Goal: Use online tool/utility

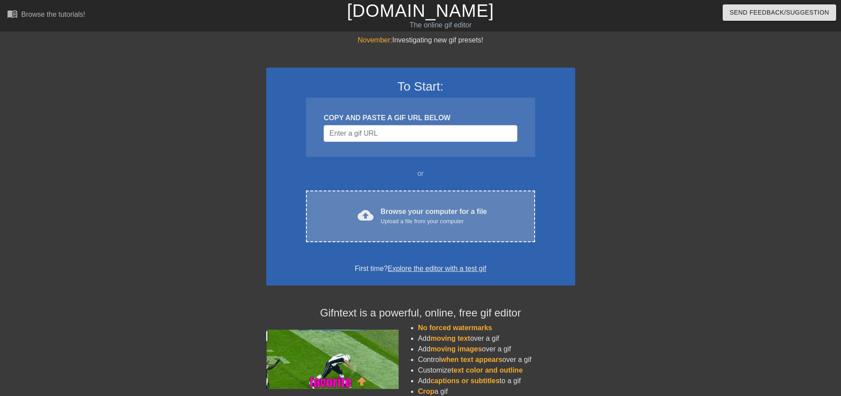
click at [418, 224] on div "Upload a file from your computer" at bounding box center [434, 221] width 106 height 9
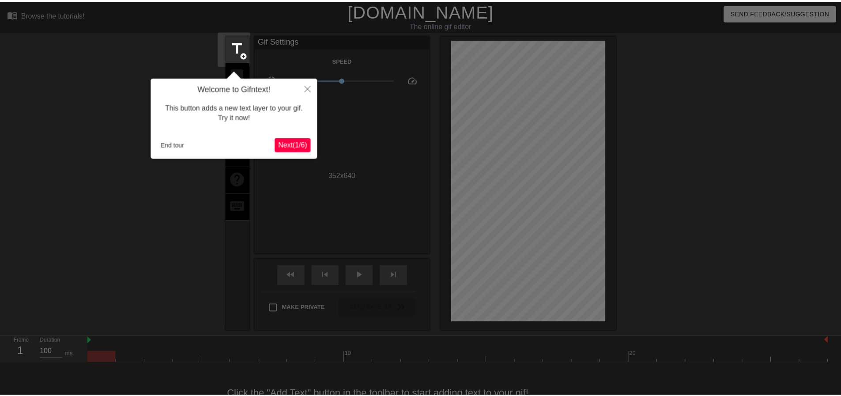
scroll to position [22, 0]
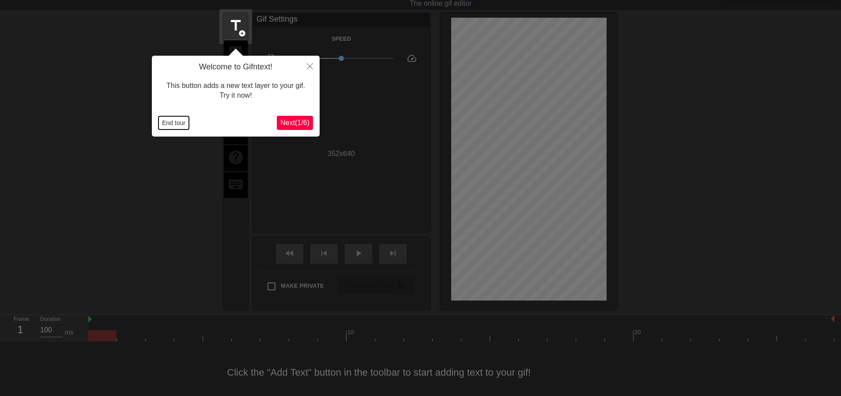
click at [179, 124] on button "End tour" at bounding box center [174, 122] width 30 height 13
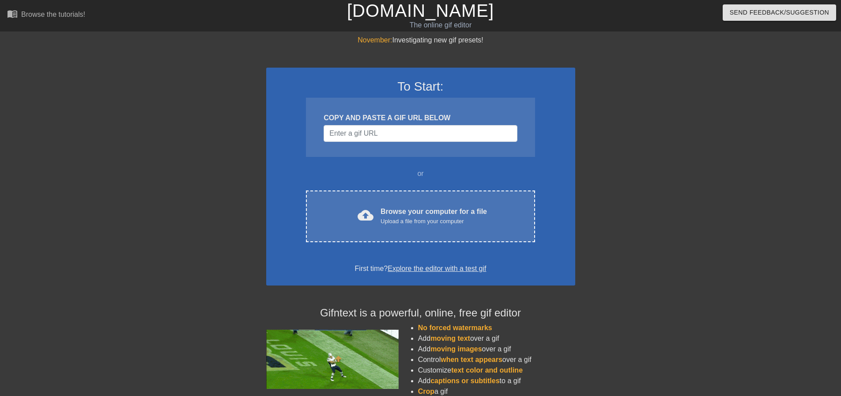
scroll to position [22, 0]
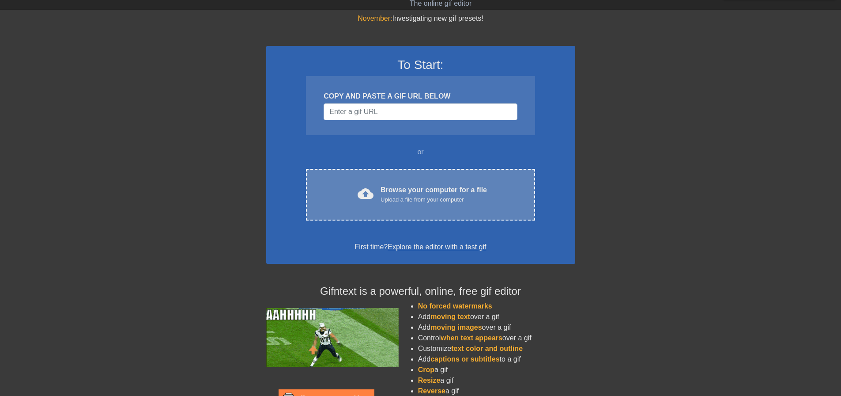
click at [408, 200] on div "Upload a file from your computer" at bounding box center [434, 199] width 106 height 9
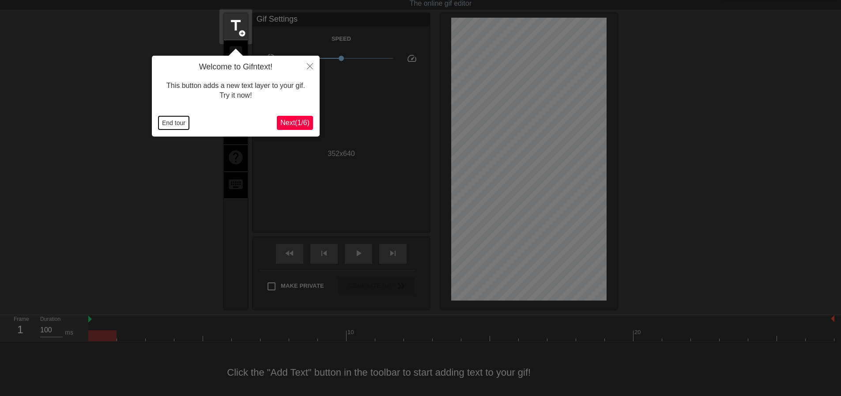
click at [178, 122] on button "End tour" at bounding box center [174, 122] width 30 height 13
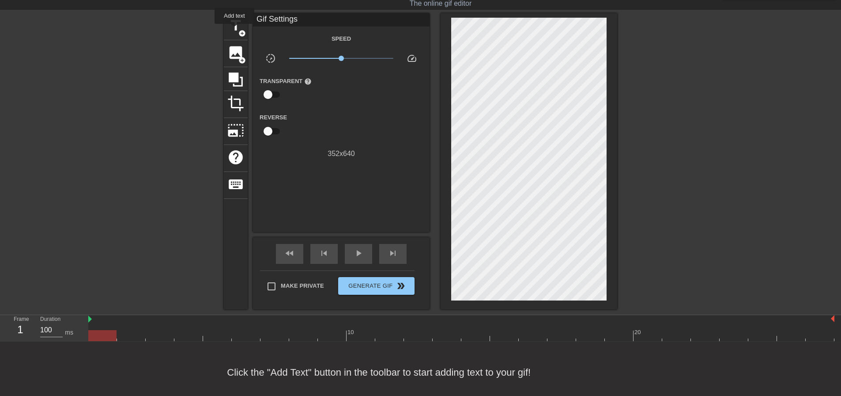
click at [235, 30] on span "title" at bounding box center [235, 25] width 17 height 17
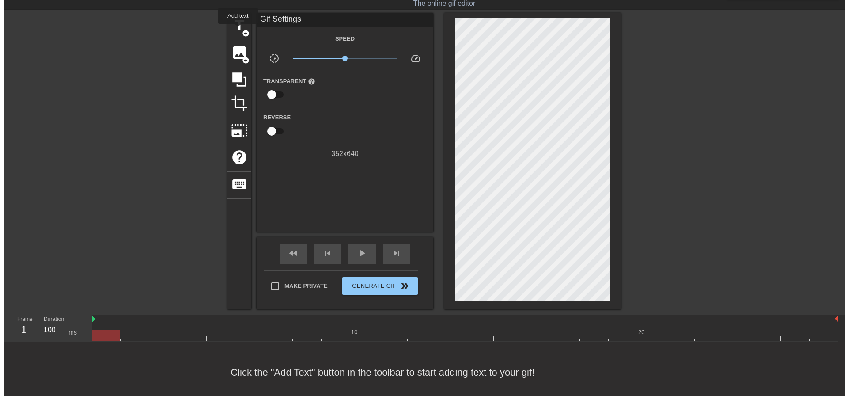
scroll to position [0, 0]
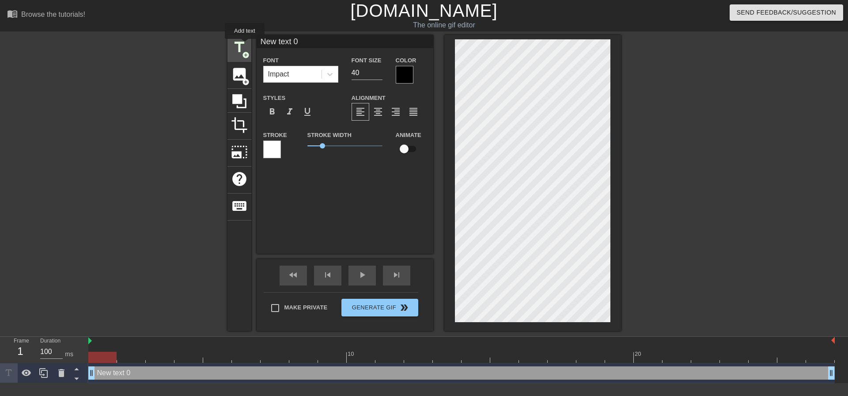
drag, startPoint x: 329, startPoint y: 44, endPoint x: 245, endPoint y: 45, distance: 84.4
click at [245, 45] on div "title add_circle image add_circle crop photo_size_select_large help keyboard Ne…" at bounding box center [423, 183] width 393 height 296
type input "SRSP"
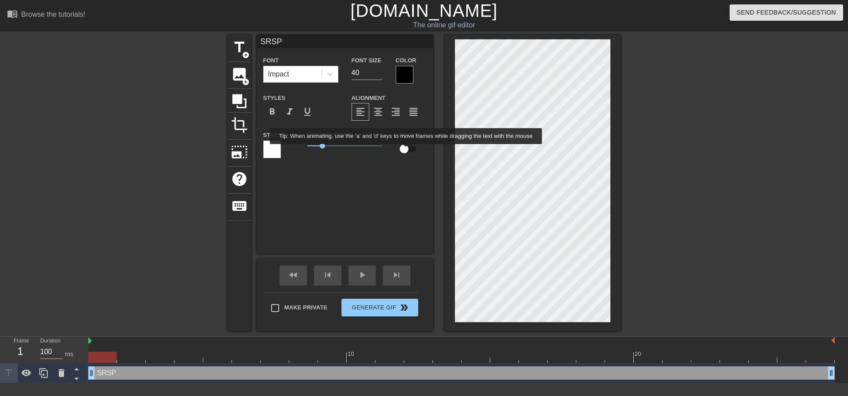
click at [406, 150] on input "checkbox" at bounding box center [404, 148] width 50 height 17
checkbox input "true"
click at [693, 229] on div at bounding box center [698, 167] width 132 height 265
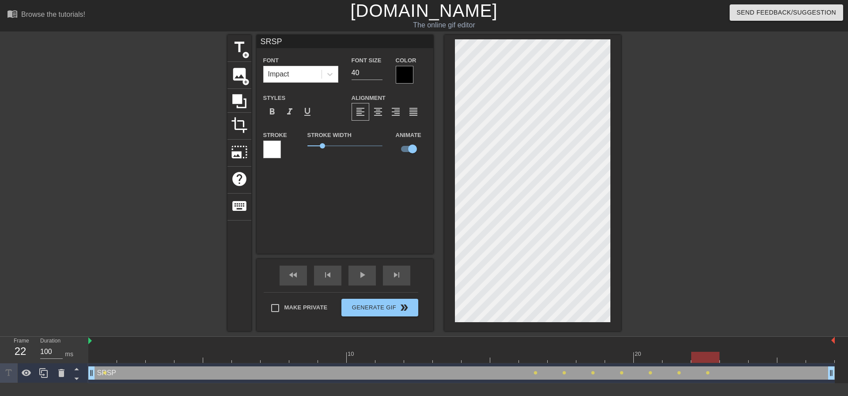
click at [622, 66] on div "title add_circle image add_circle crop photo_size_select_large help keyboard SR…" at bounding box center [424, 183] width 848 height 296
click at [617, 56] on div at bounding box center [532, 183] width 177 height 296
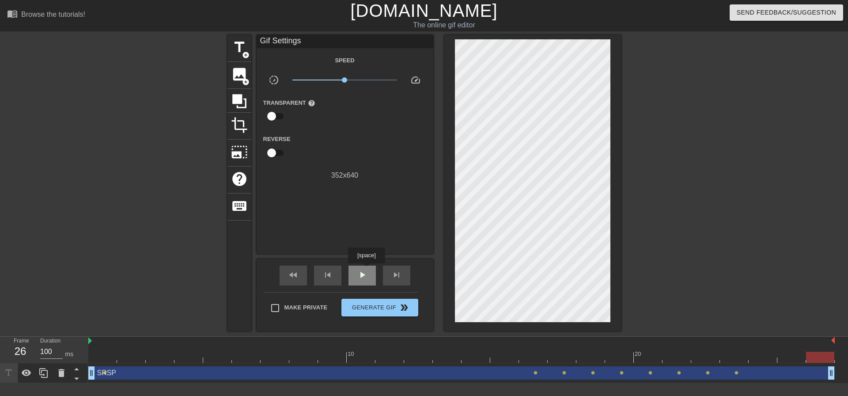
click at [366, 269] on span "play_arrow" at bounding box center [362, 274] width 11 height 11
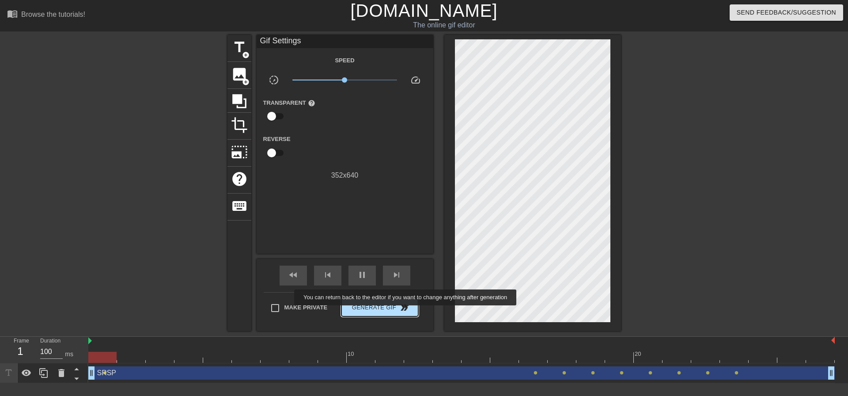
click at [406, 311] on span "double_arrow" at bounding box center [404, 307] width 11 height 11
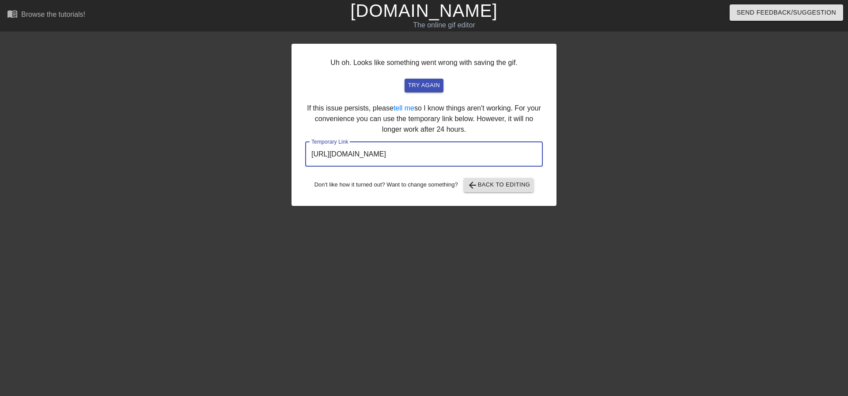
drag, startPoint x: 475, startPoint y: 158, endPoint x: 295, endPoint y: 157, distance: 179.3
click at [295, 157] on div "Uh oh. Looks like something went wrong with saving the gif. try again If this i…" at bounding box center [423, 125] width 265 height 162
